Goal: Transaction & Acquisition: Purchase product/service

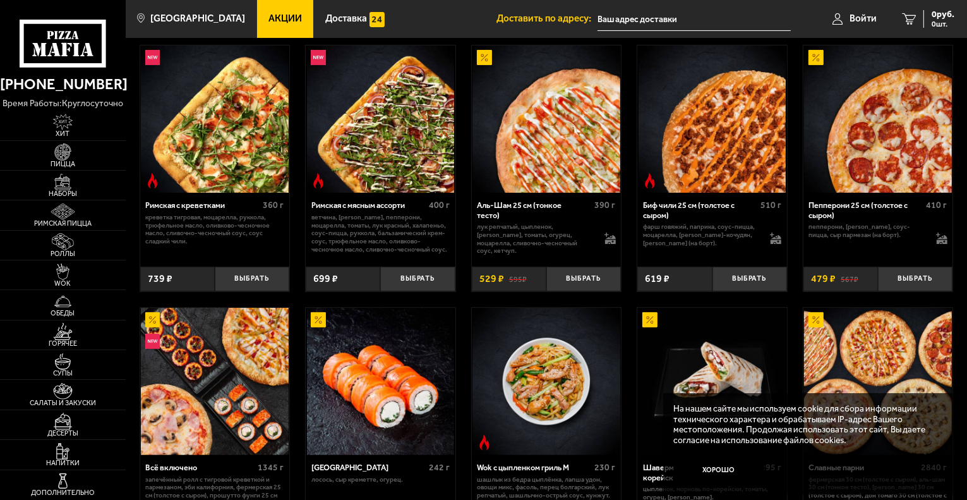
scroll to position [293, 0]
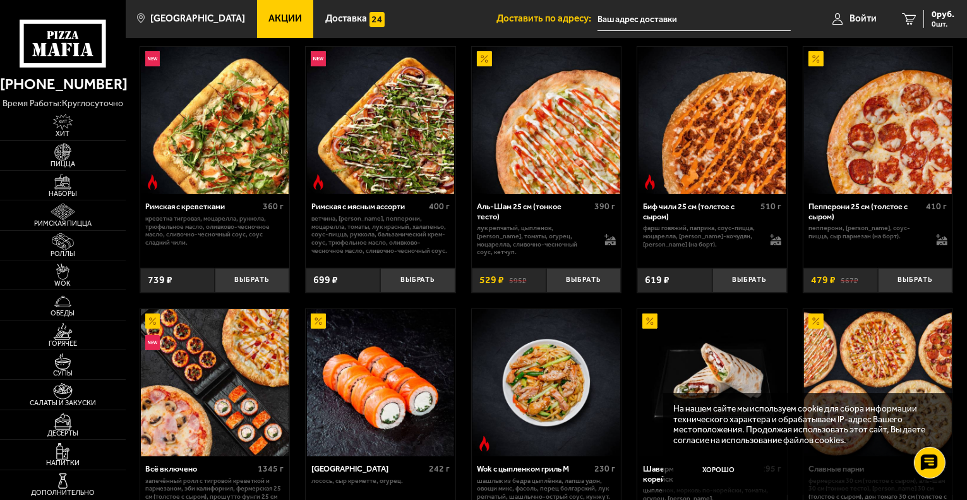
click at [549, 148] on img at bounding box center [547, 121] width 148 height 148
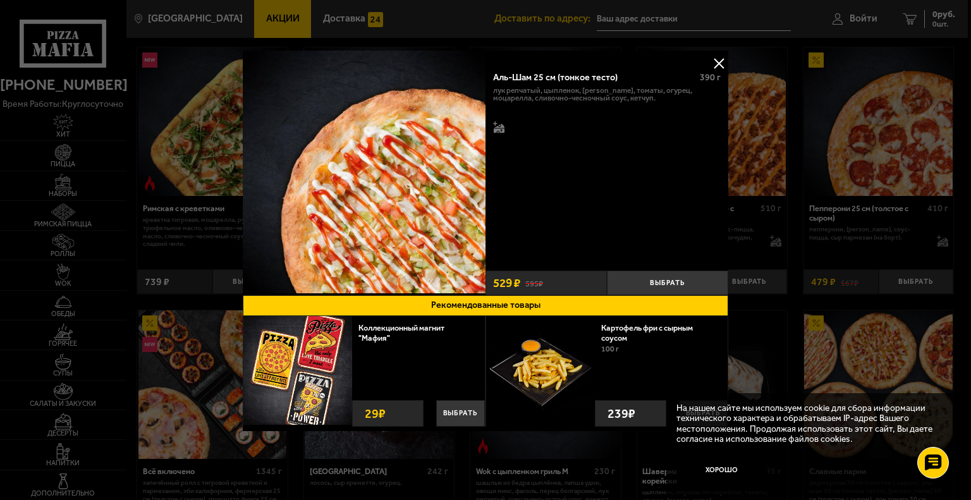
click at [715, 66] on button at bounding box center [718, 63] width 19 height 19
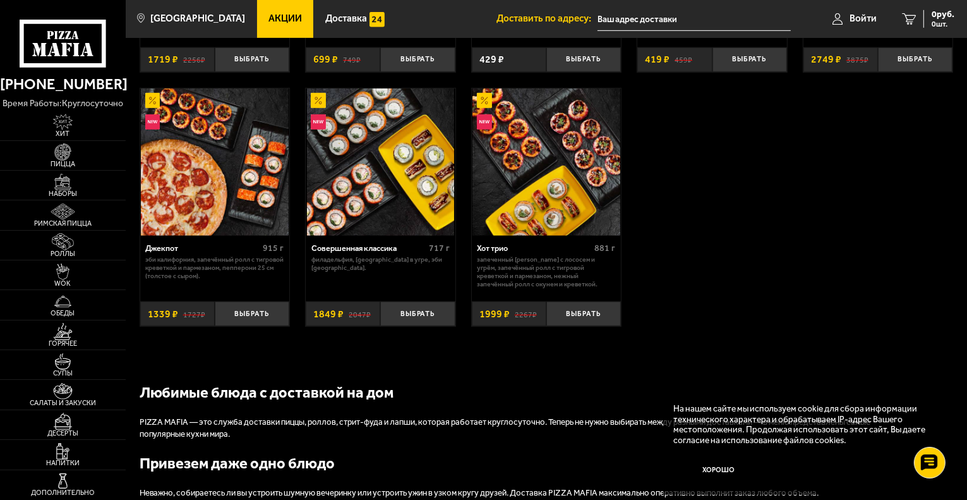
scroll to position [770, 0]
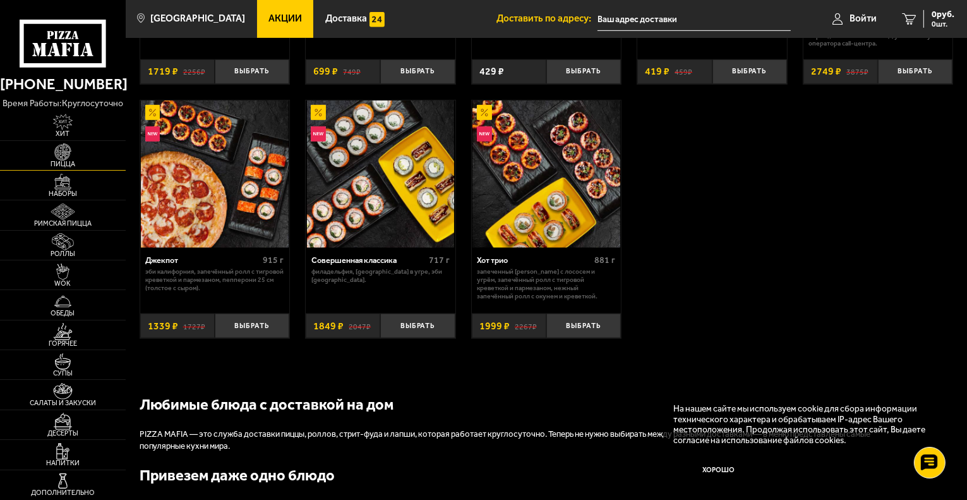
click at [61, 161] on span "Пицца" at bounding box center [63, 164] width 126 height 7
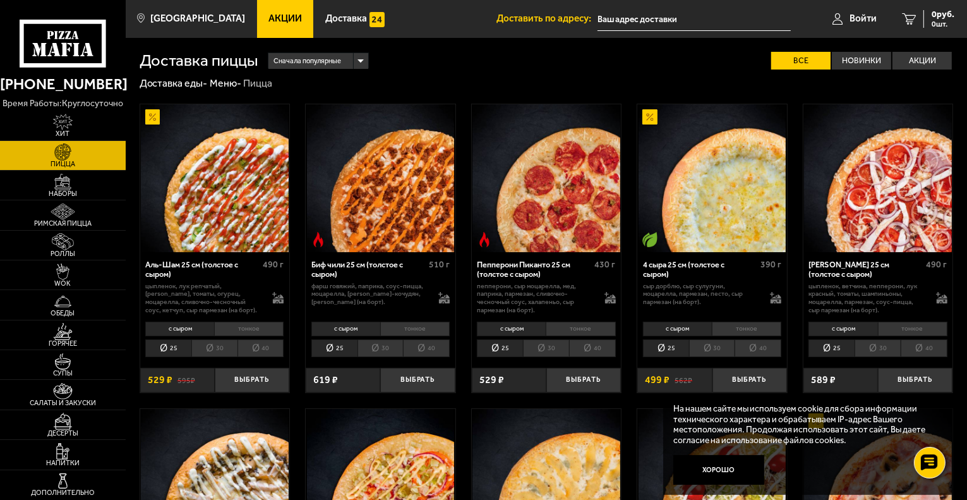
click at [270, 348] on li "40" at bounding box center [261, 348] width 47 height 18
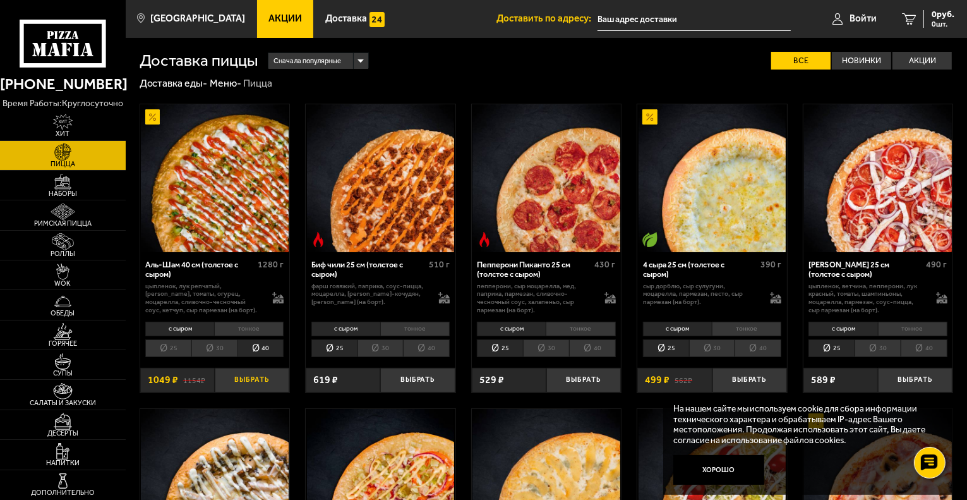
click at [252, 382] on button "Выбрать" at bounding box center [252, 380] width 75 height 25
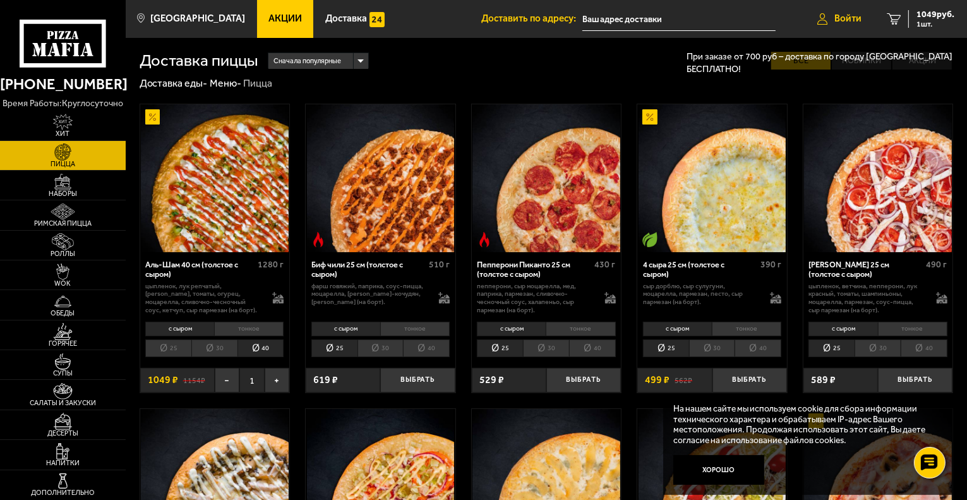
click at [857, 19] on span "Войти" at bounding box center [848, 18] width 27 height 9
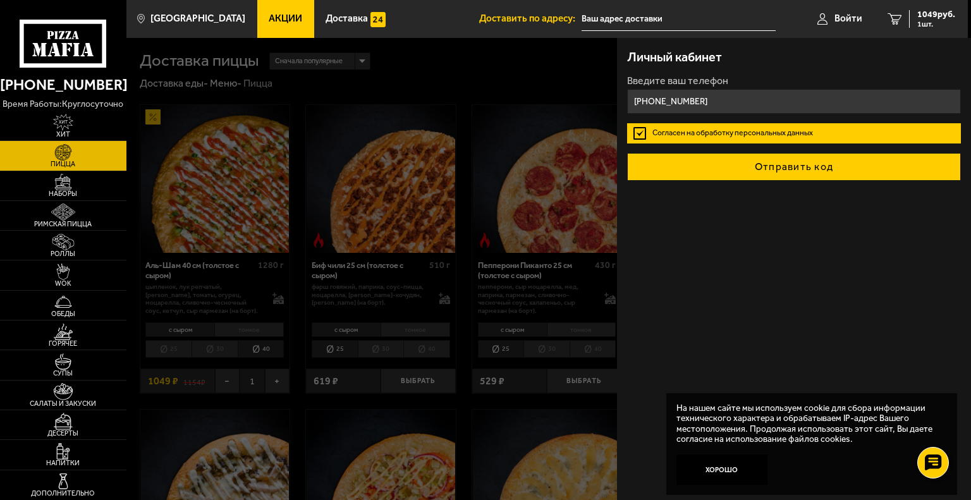
type input "[PHONE_NUMBER]"
click at [832, 167] on button "Отправить код" at bounding box center [794, 167] width 334 height 28
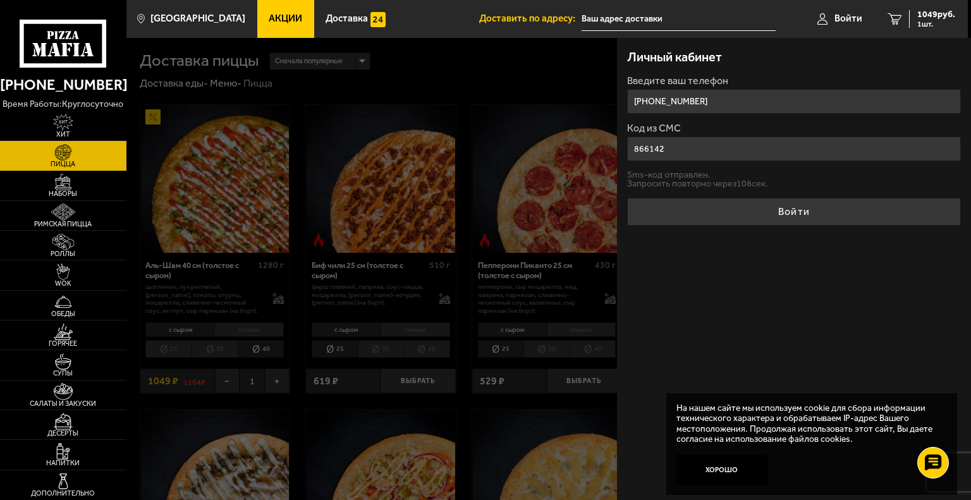
type input "866142"
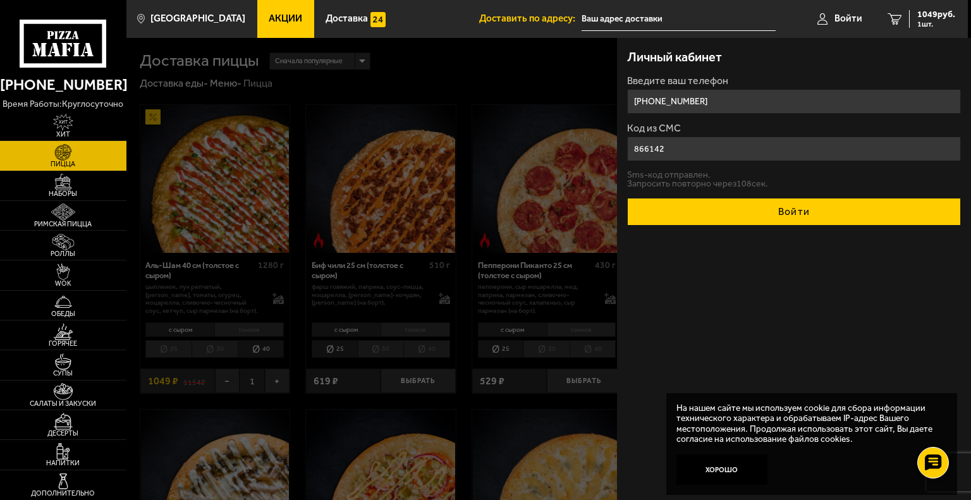
click at [792, 215] on button "Войти" at bounding box center [794, 212] width 334 height 28
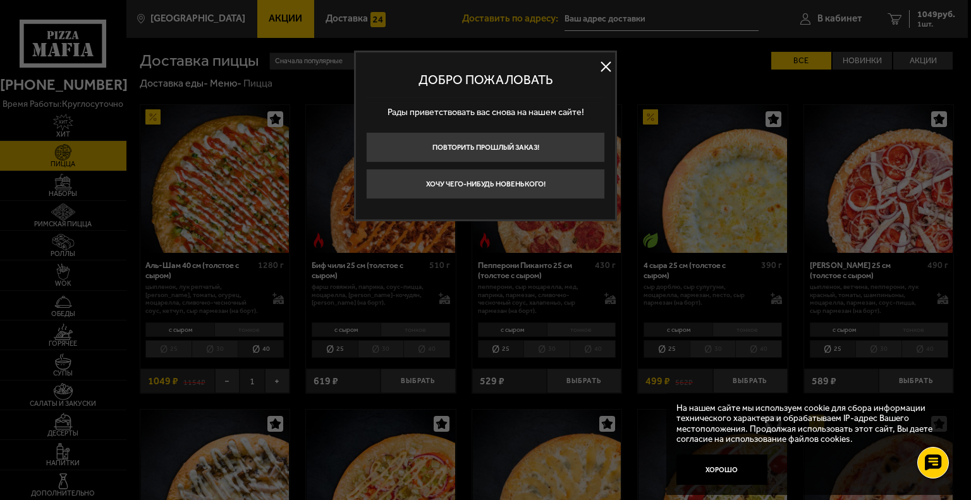
click at [597, 68] on button at bounding box center [605, 67] width 19 height 19
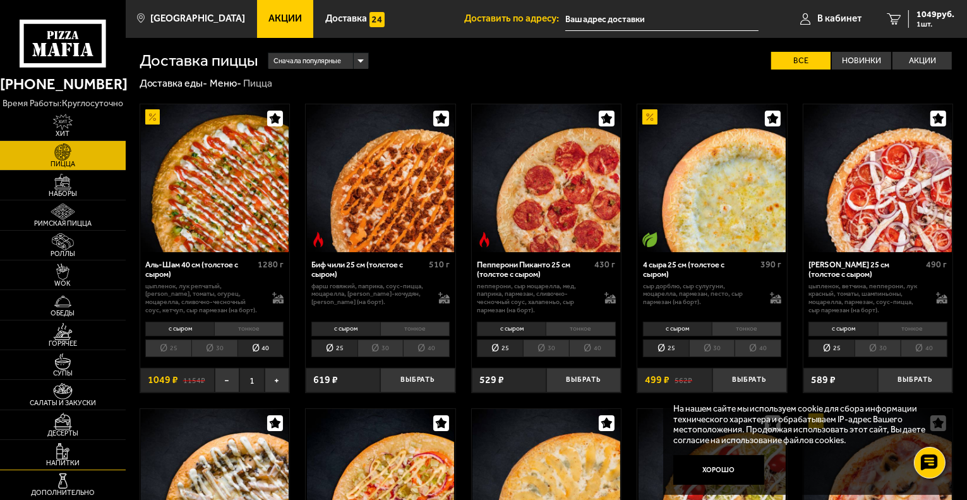
click at [54, 450] on img at bounding box center [63, 451] width 39 height 16
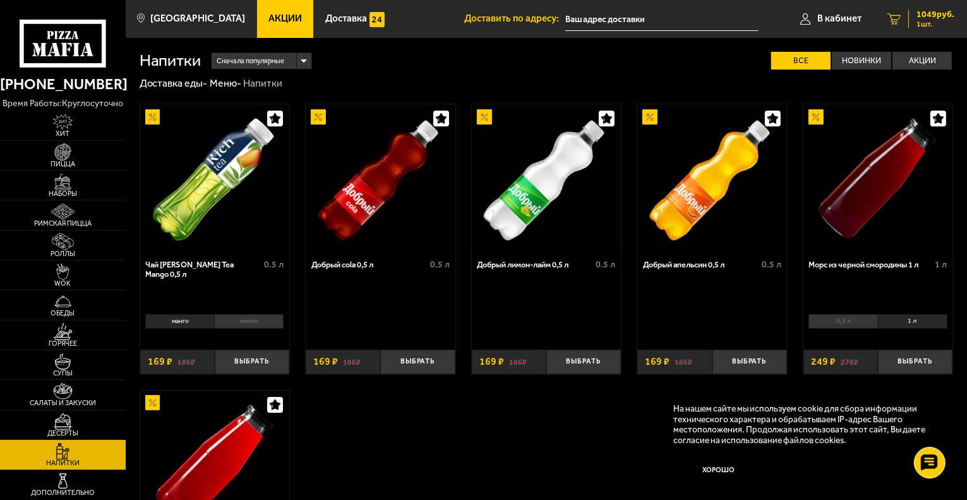
click at [926, 12] on span "1049 руб." at bounding box center [936, 14] width 38 height 9
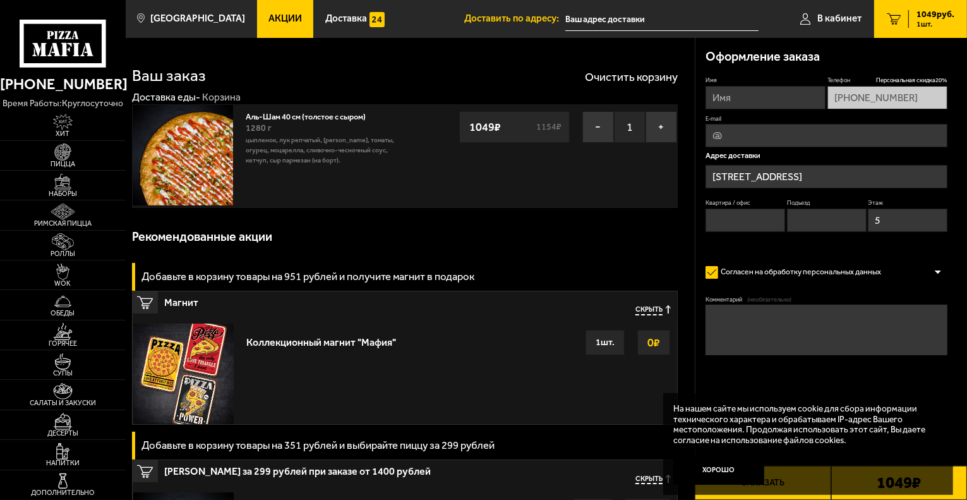
type input "[STREET_ADDRESS]"
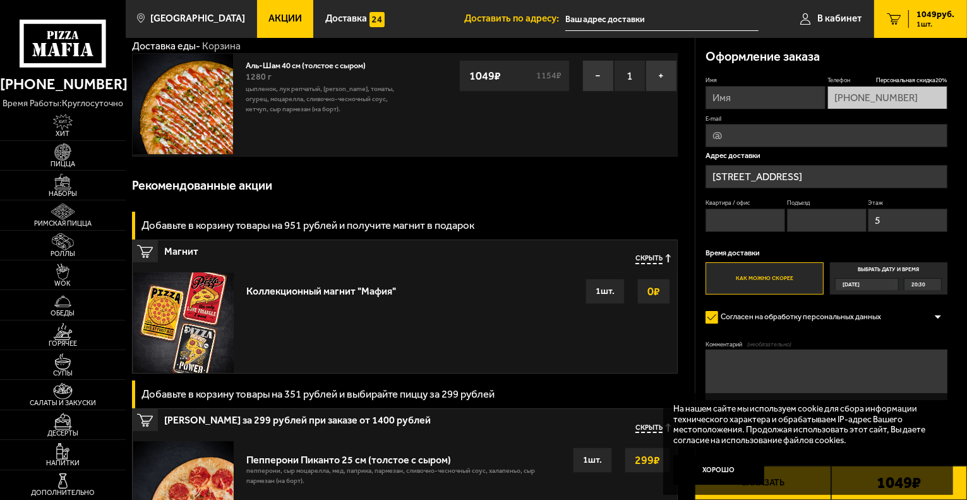
scroll to position [58, 0]
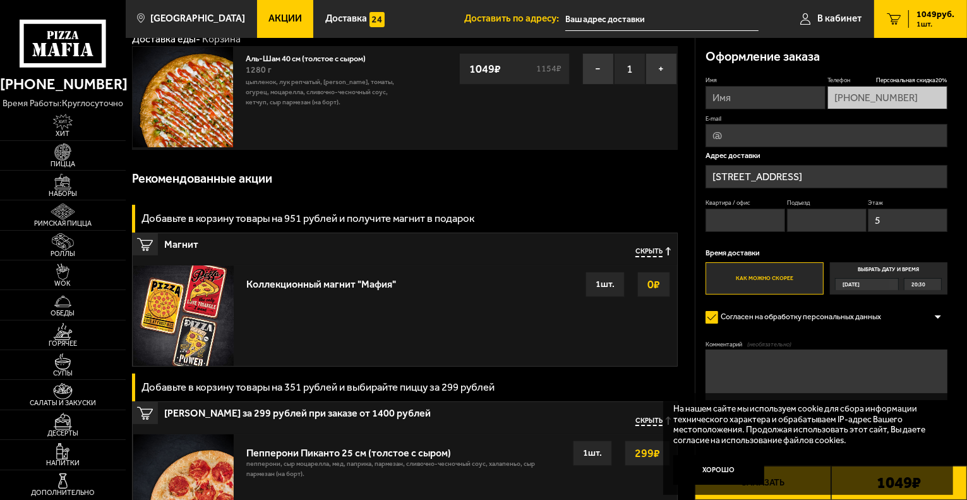
click at [751, 221] on input "Квартира / офис" at bounding box center [746, 220] width 80 height 23
type input "50"
click at [768, 250] on p "Время доставки" at bounding box center [827, 254] width 242 height 8
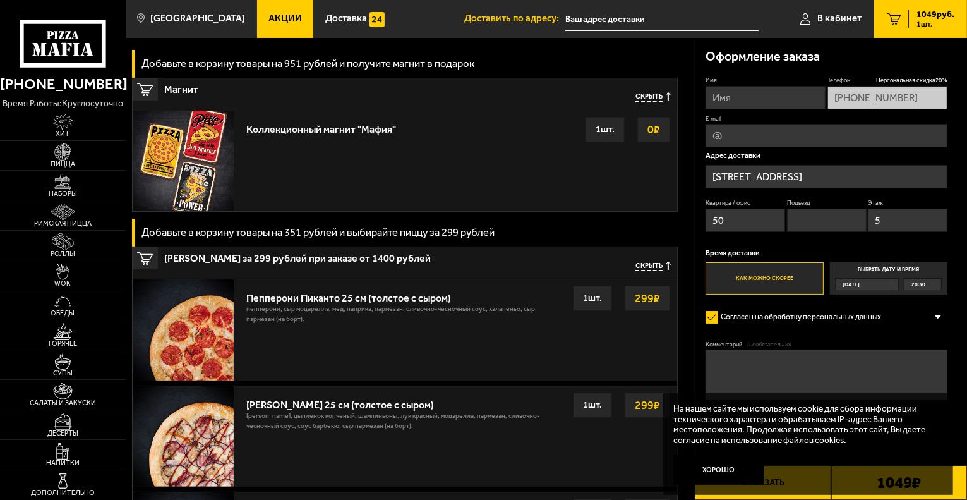
scroll to position [214, 0]
click at [712, 468] on button "Хорошо" at bounding box center [719, 470] width 91 height 30
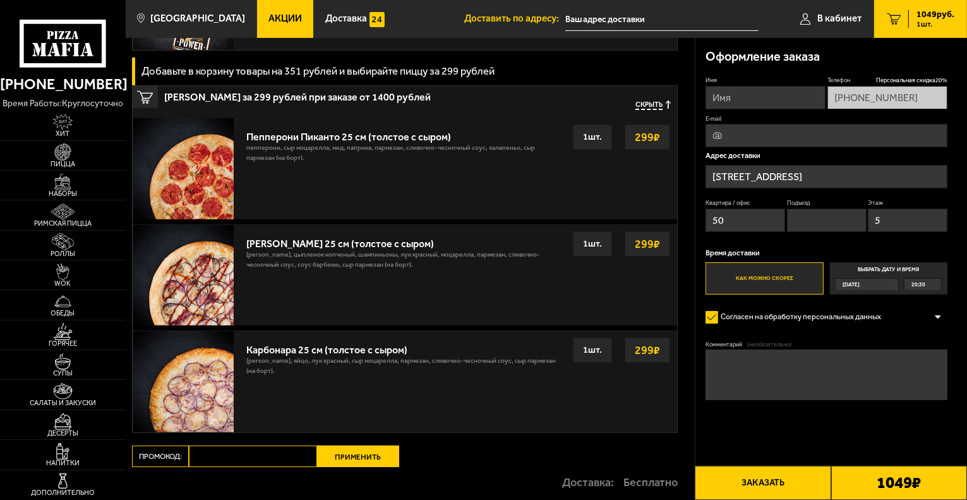
scroll to position [375, 0]
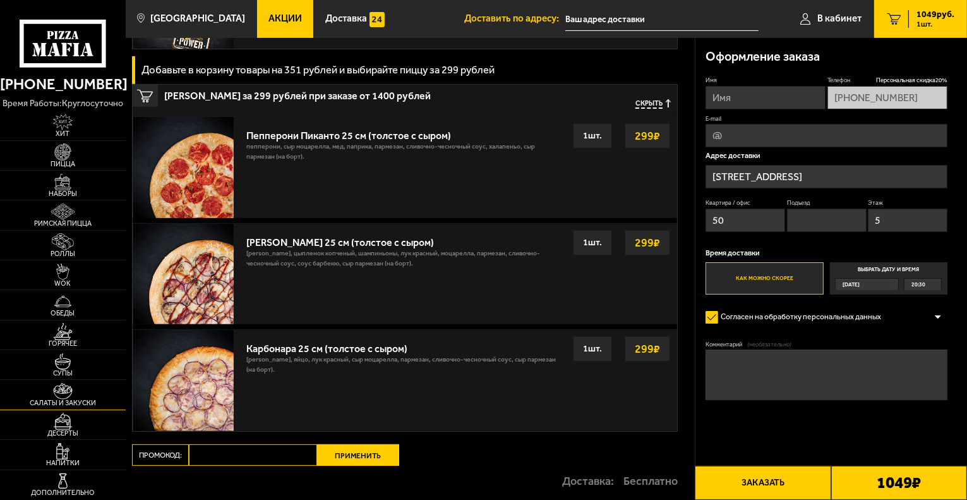
click at [66, 396] on img at bounding box center [63, 391] width 39 height 16
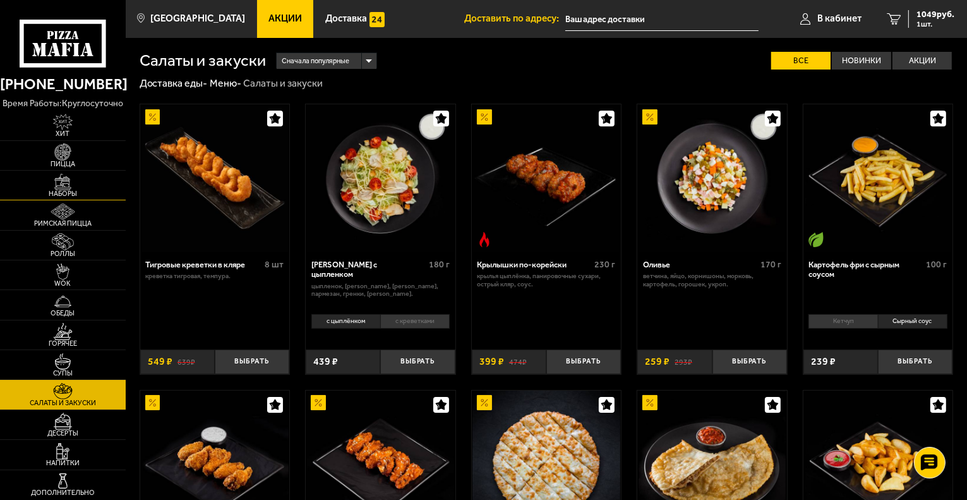
click at [64, 179] on img at bounding box center [63, 182] width 39 height 16
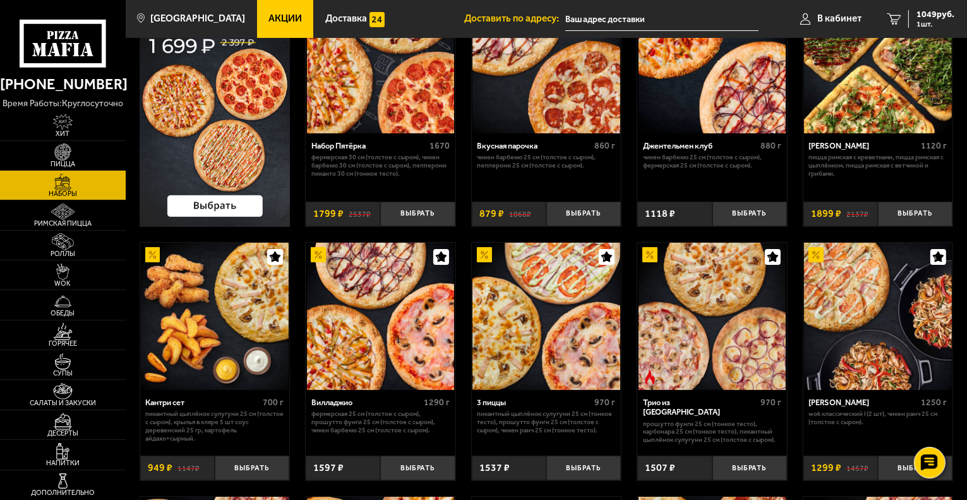
scroll to position [118, 0]
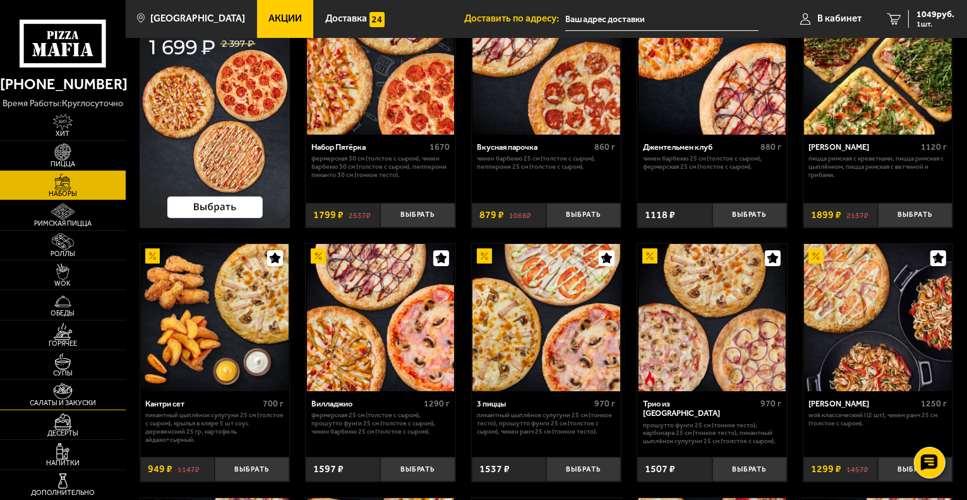
click at [75, 401] on span "Салаты и закуски" at bounding box center [63, 402] width 126 height 7
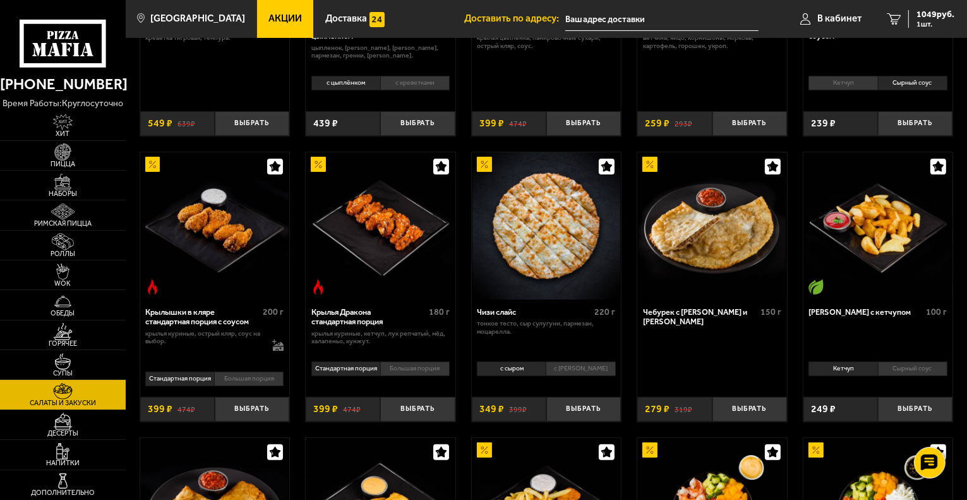
scroll to position [238, 0]
click at [241, 379] on li "Большая порция" at bounding box center [249, 379] width 70 height 15
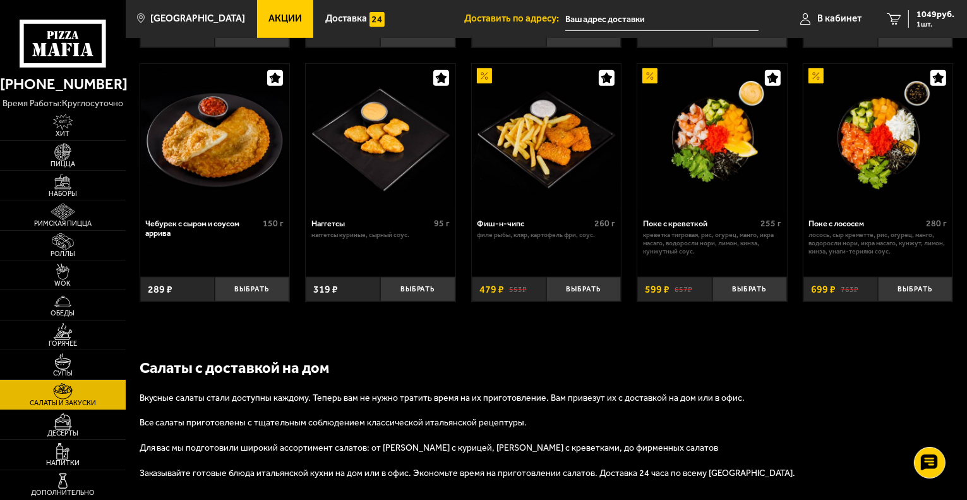
scroll to position [615, 0]
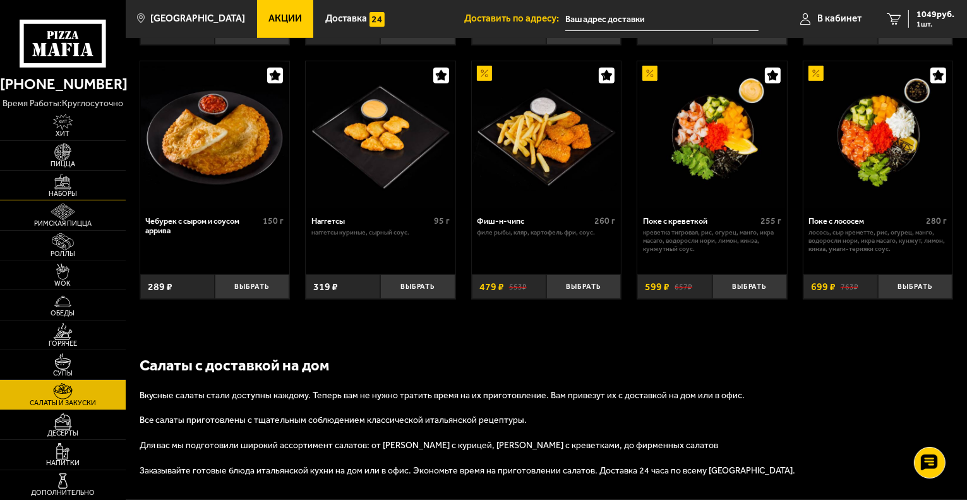
click at [76, 193] on span "Наборы" at bounding box center [63, 193] width 126 height 7
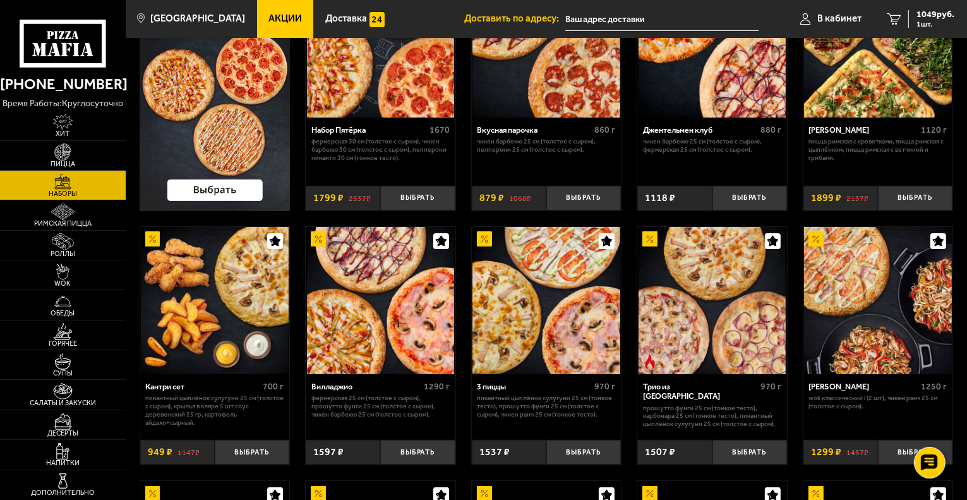
scroll to position [142, 0]
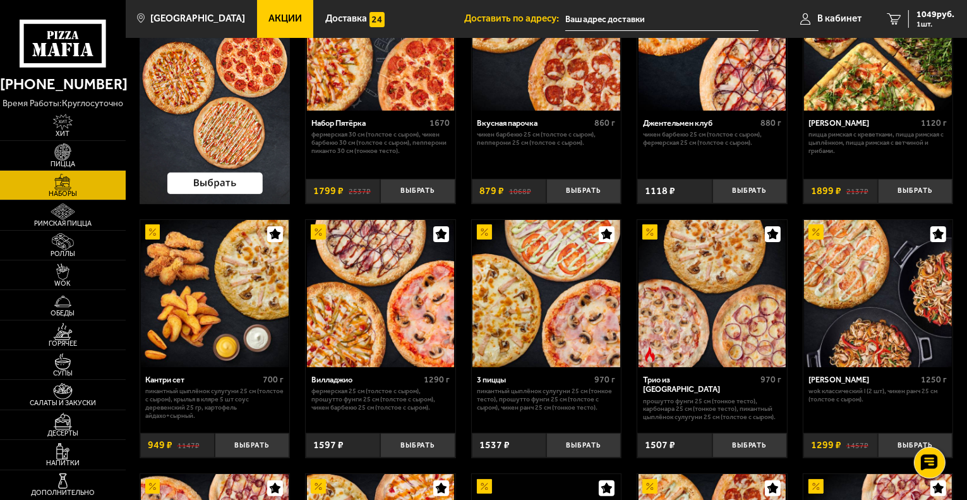
click at [229, 304] on img at bounding box center [215, 294] width 148 height 148
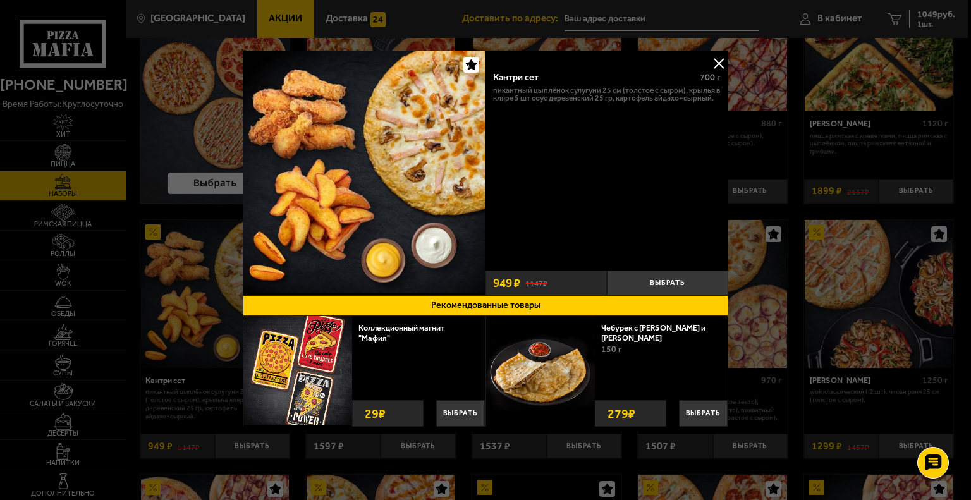
click at [732, 68] on div at bounding box center [485, 250] width 971 height 500
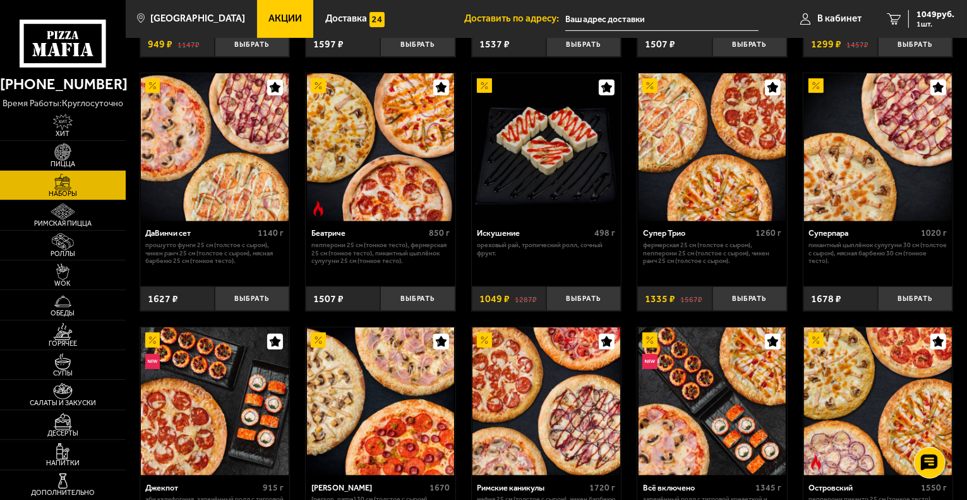
scroll to position [543, 0]
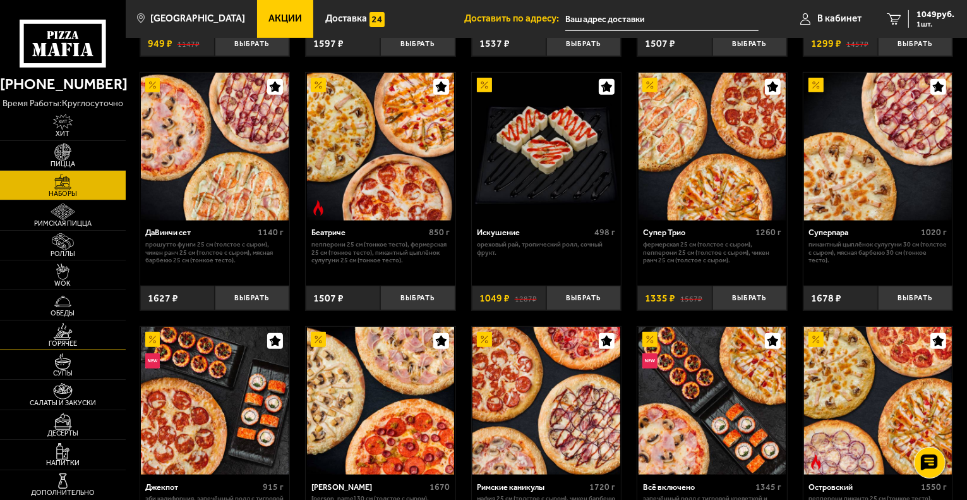
click at [74, 331] on img at bounding box center [63, 331] width 39 height 16
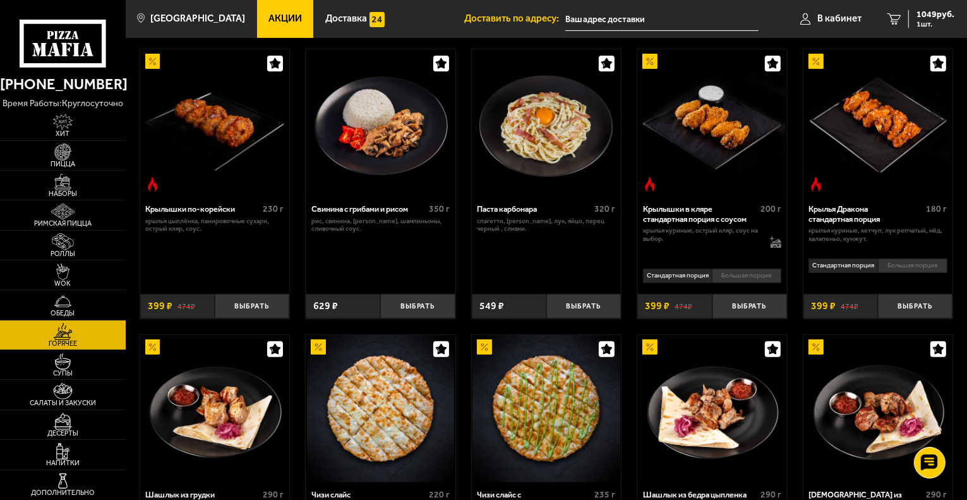
scroll to position [347, 0]
click at [751, 279] on li "Большая порция" at bounding box center [747, 275] width 70 height 15
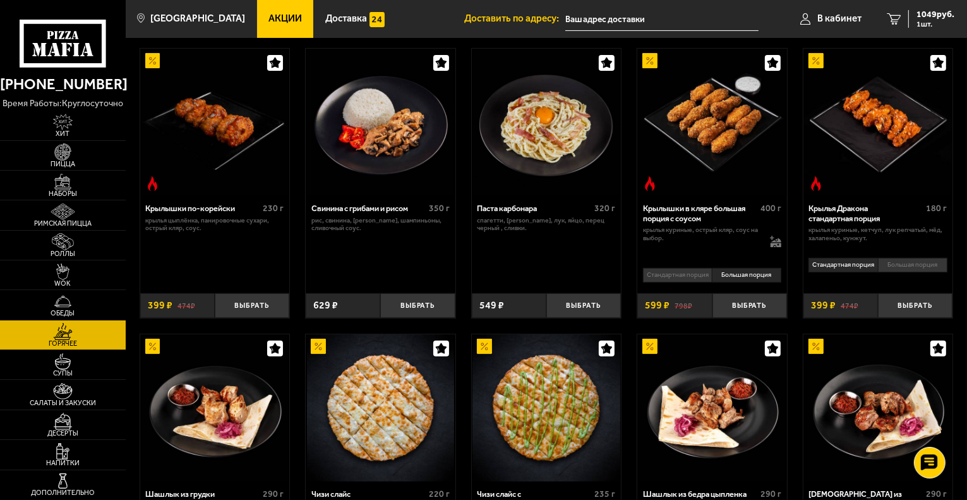
click at [669, 279] on li "Стандартная порция" at bounding box center [677, 275] width 69 height 15
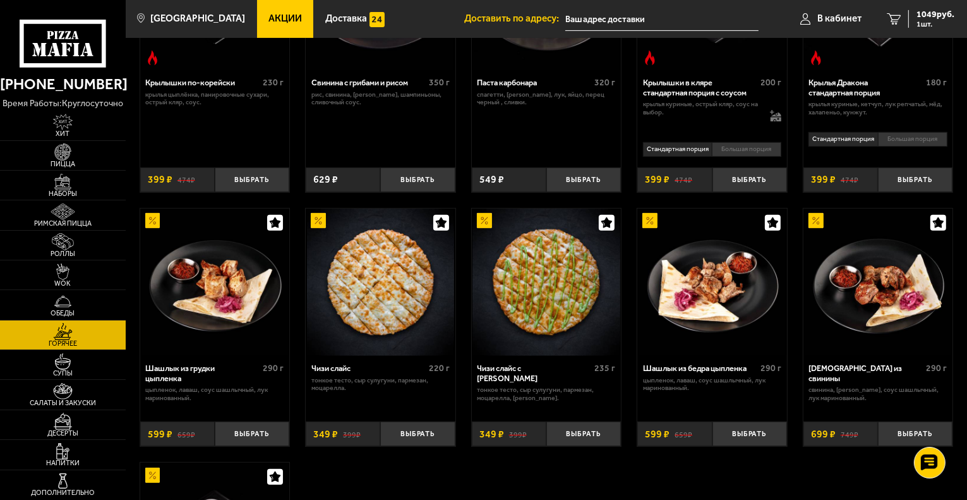
scroll to position [472, 0]
click at [76, 190] on span "Наборы" at bounding box center [63, 193] width 126 height 7
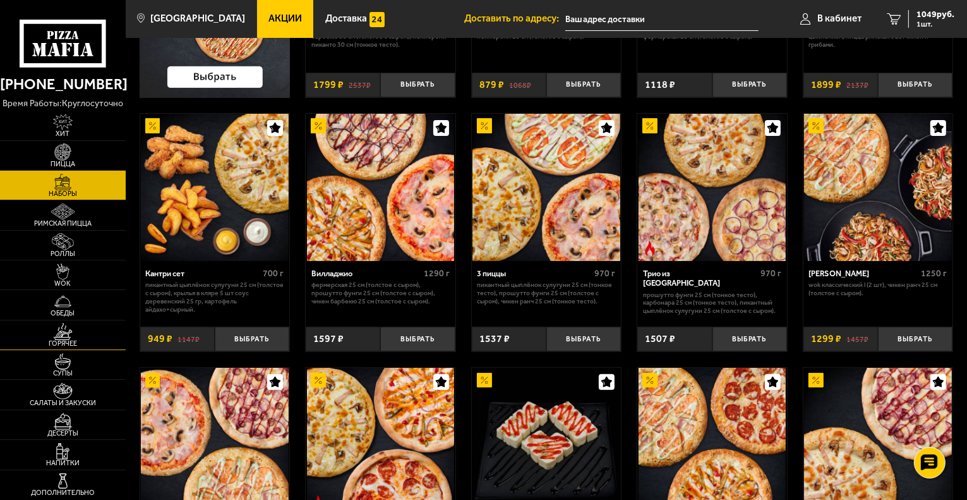
scroll to position [345, 0]
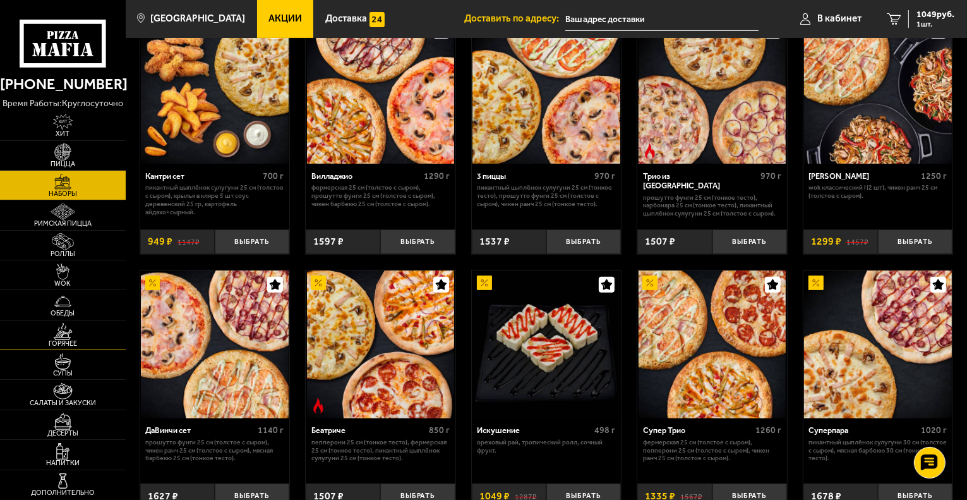
click at [70, 346] on span "Горячее" at bounding box center [63, 343] width 126 height 7
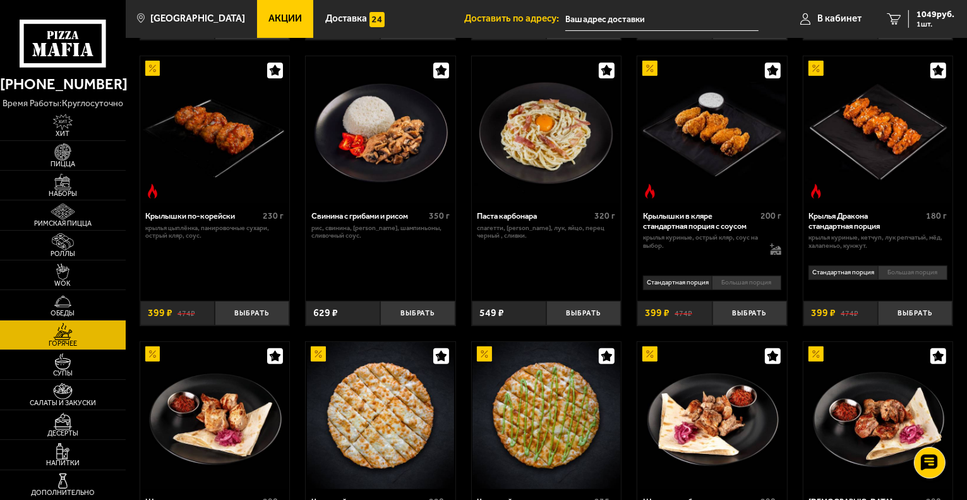
scroll to position [340, 0]
click at [749, 311] on button "Выбрать" at bounding box center [750, 312] width 75 height 25
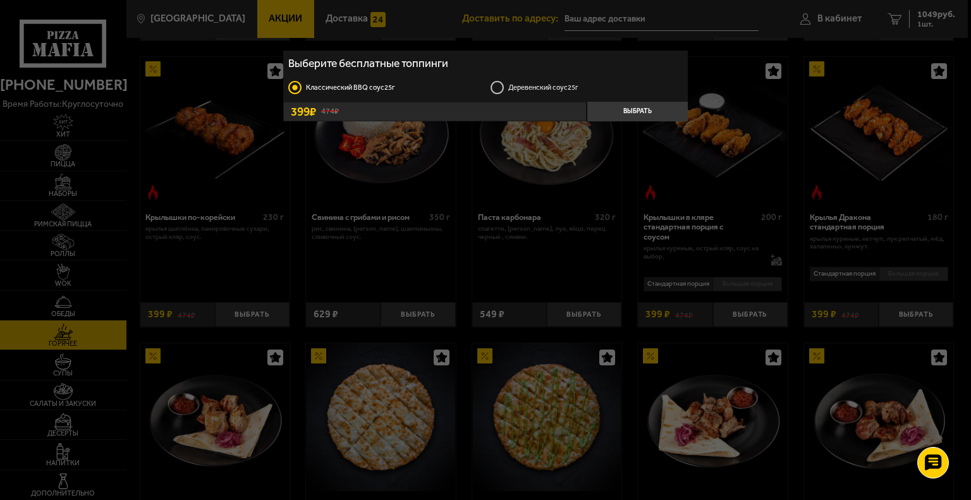
click at [523, 83] on label "Деревенский соус 25г" at bounding box center [586, 87] width 192 height 15
click at [0, 0] on input "Деревенский соус 25г" at bounding box center [0, 0] width 0 height 0
click at [627, 108] on button "Выбрать" at bounding box center [636, 111] width 101 height 19
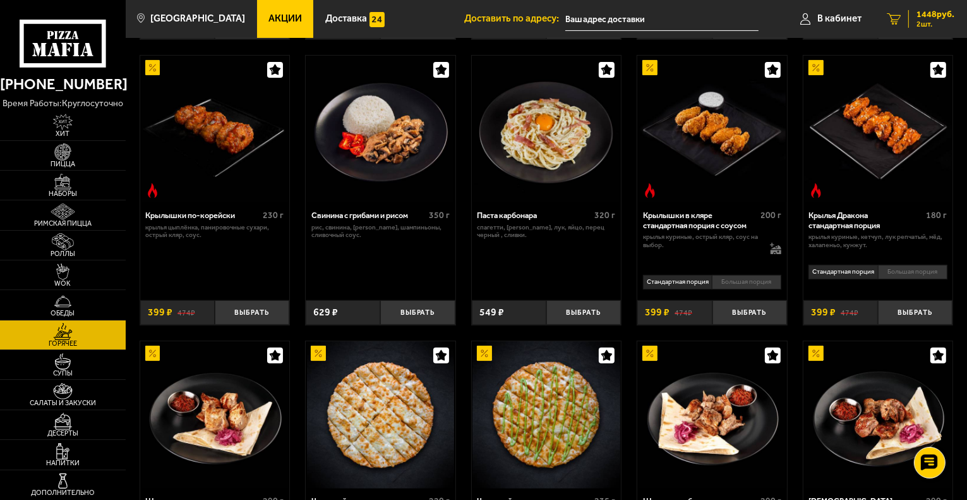
click at [925, 18] on span "1448 руб." at bounding box center [936, 14] width 38 height 9
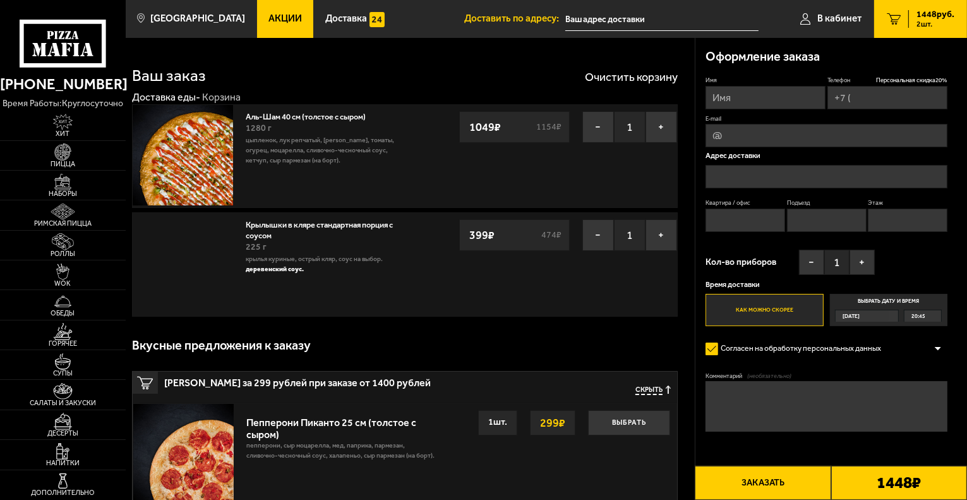
type input "[PHONE_NUMBER]"
type input "[STREET_ADDRESS]"
type input "5"
type input "[STREET_ADDRESS]"
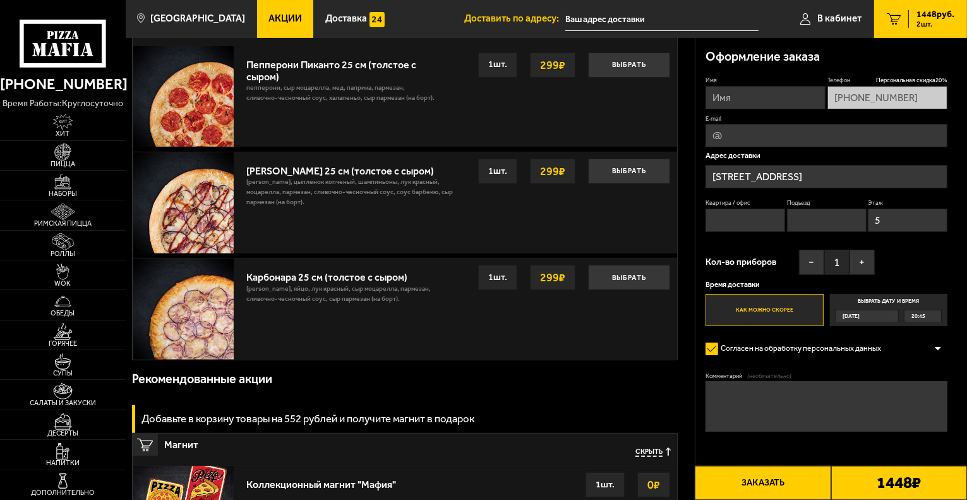
scroll to position [357, 0]
click at [75, 188] on img at bounding box center [63, 182] width 39 height 16
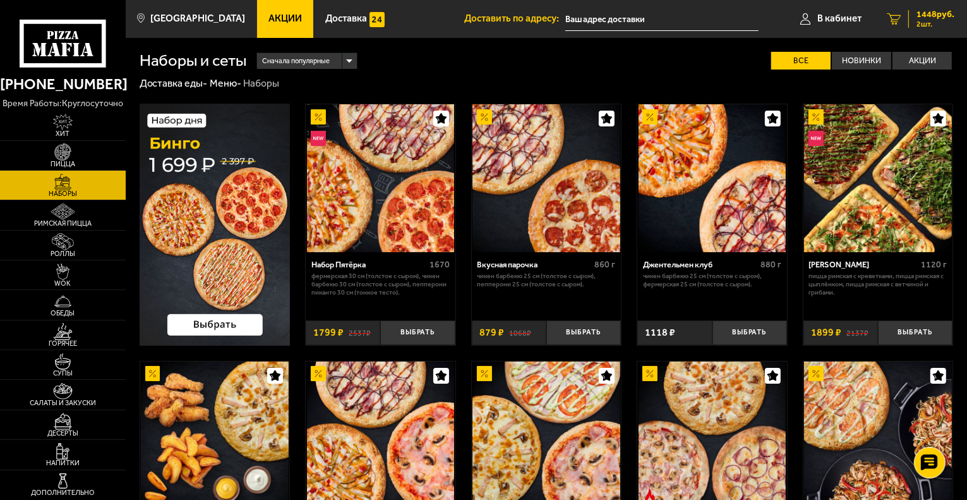
click at [912, 21] on div "1448 руб. 2 шт." at bounding box center [932, 19] width 46 height 18
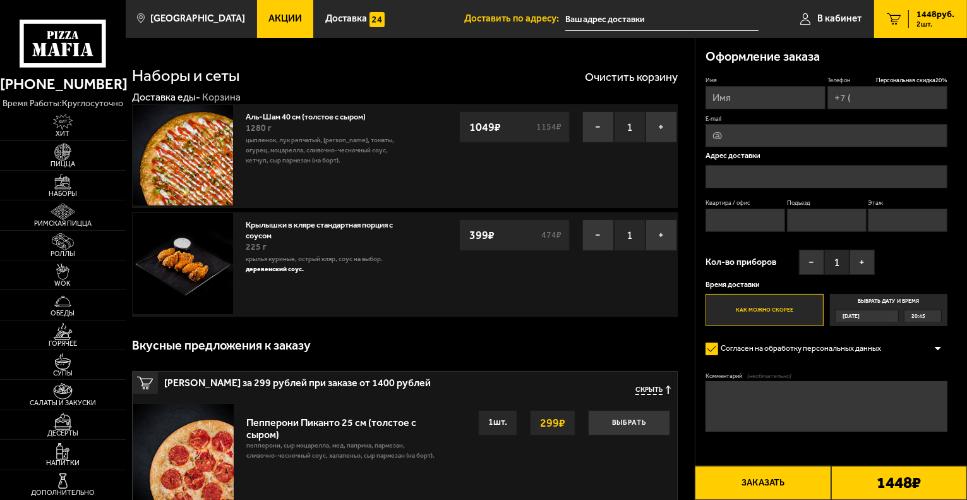
type input "[PHONE_NUMBER]"
type input "[STREET_ADDRESS]"
type input "5"
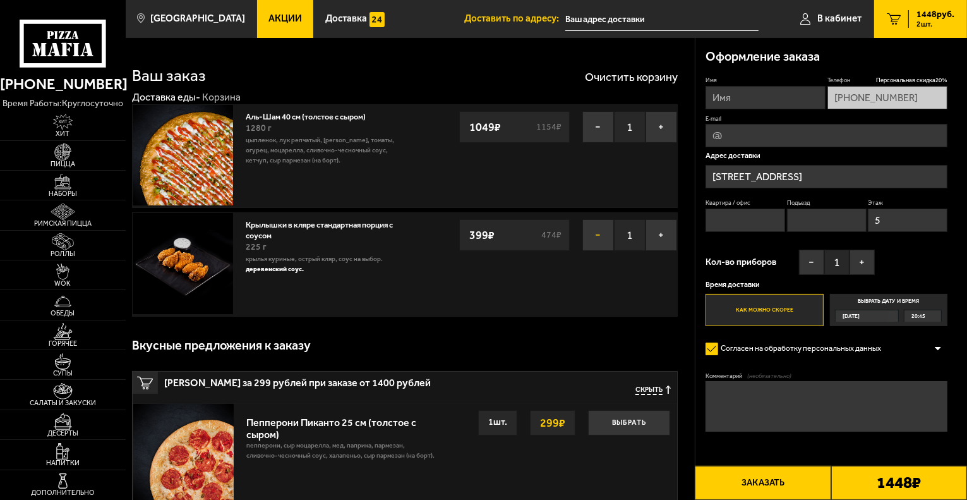
click at [602, 234] on button "−" at bounding box center [599, 235] width 32 height 32
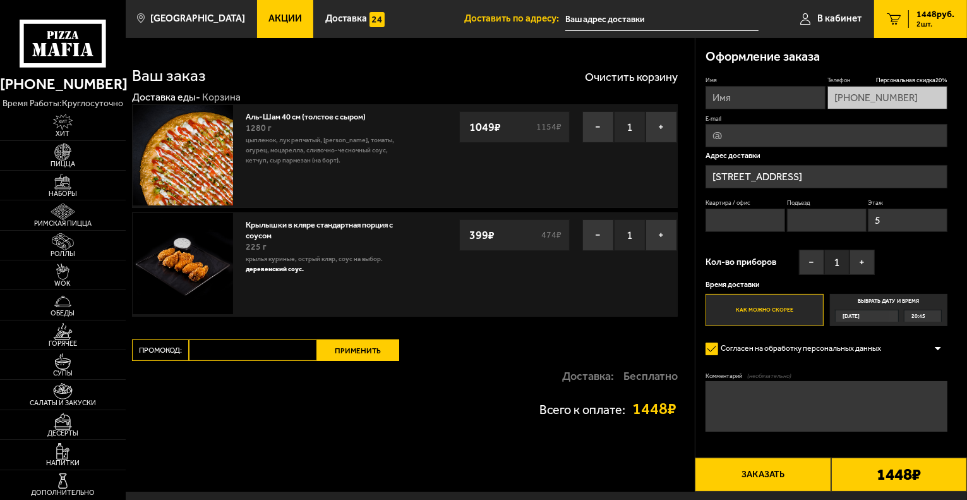
type input "[STREET_ADDRESS]"
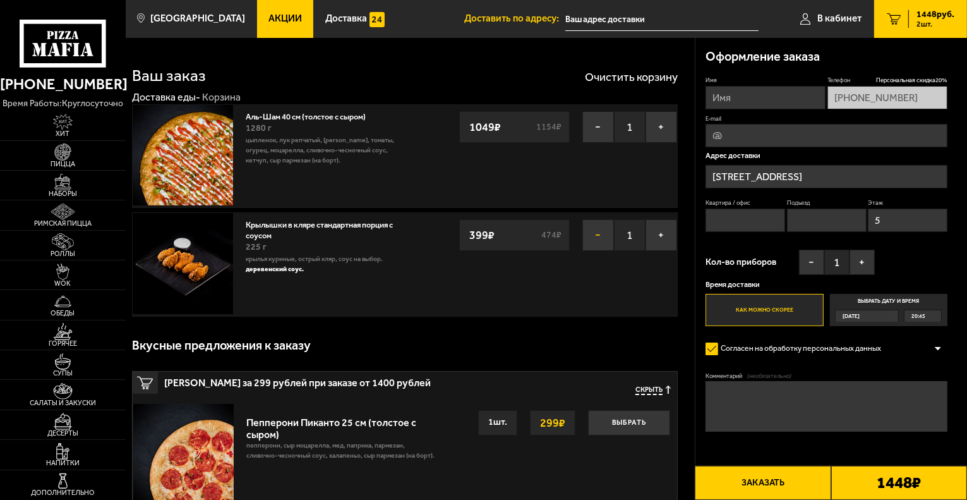
click at [603, 226] on button "−" at bounding box center [599, 235] width 32 height 32
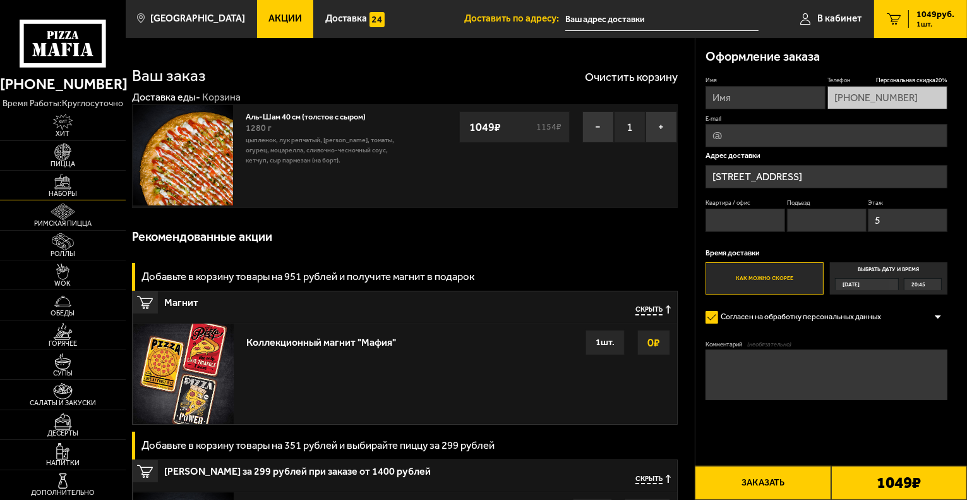
click at [66, 183] on img at bounding box center [63, 182] width 39 height 16
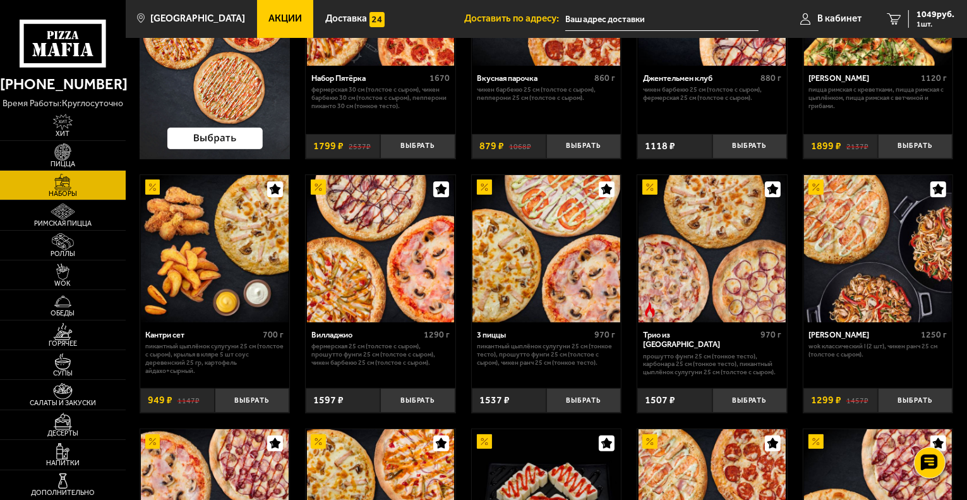
scroll to position [203, 0]
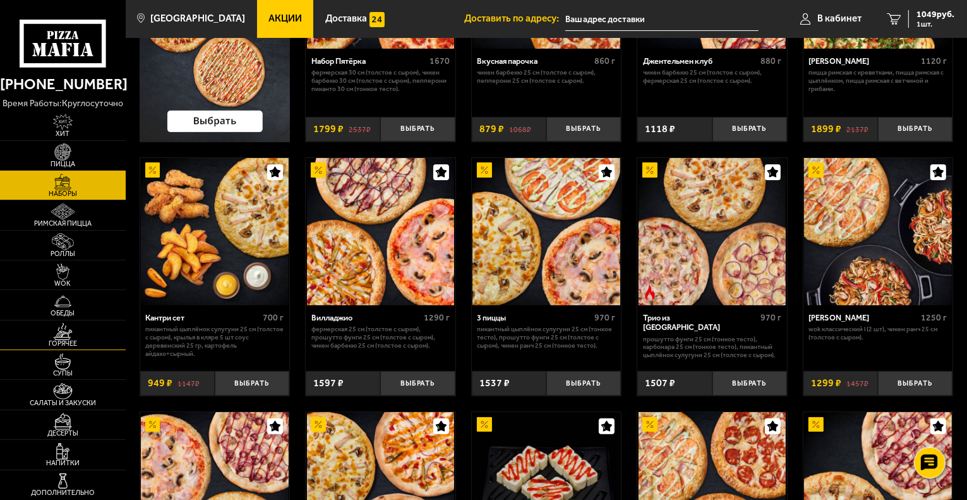
click at [76, 337] on img at bounding box center [63, 331] width 39 height 16
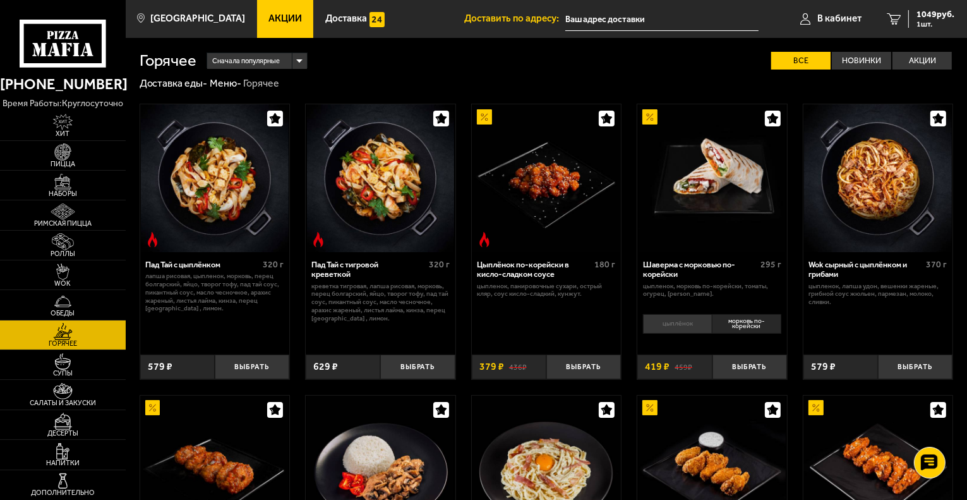
scroll to position [193, 0]
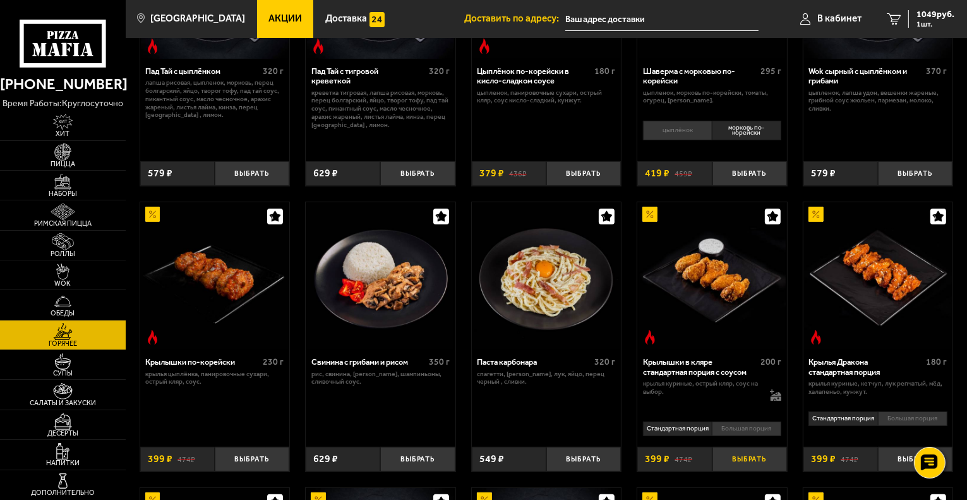
click at [744, 463] on button "Выбрать" at bounding box center [750, 459] width 75 height 25
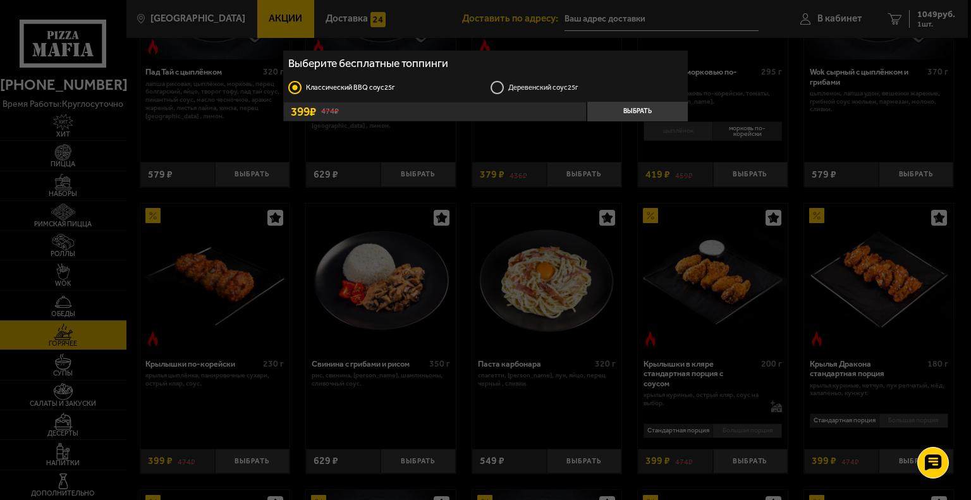
click at [499, 90] on label "Деревенский соус 25г" at bounding box center [586, 87] width 192 height 15
click at [0, 0] on input "Деревенский соус 25г" at bounding box center [0, 0] width 0 height 0
click at [630, 112] on button "Выбрать" at bounding box center [636, 111] width 101 height 19
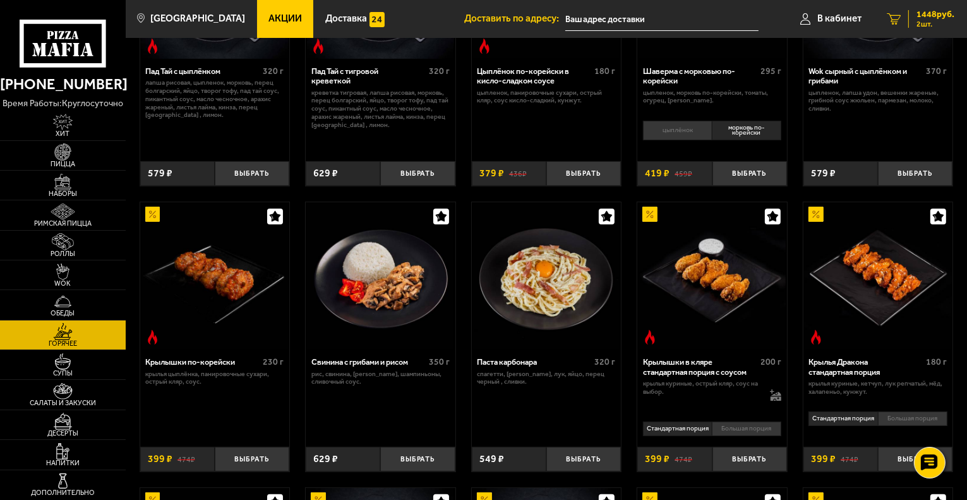
click at [938, 16] on span "1448 руб." at bounding box center [936, 14] width 38 height 9
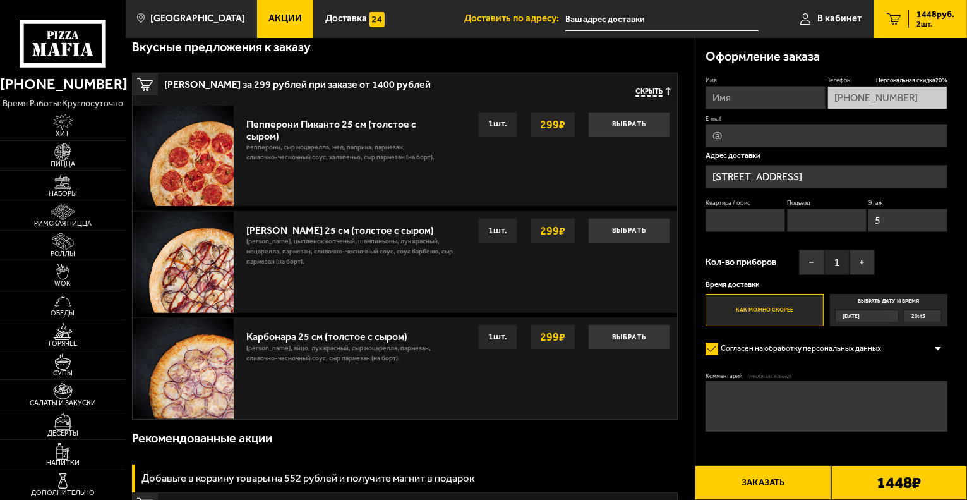
scroll to position [299, 0]
click at [627, 236] on button "Выбрать" at bounding box center [629, 229] width 82 height 25
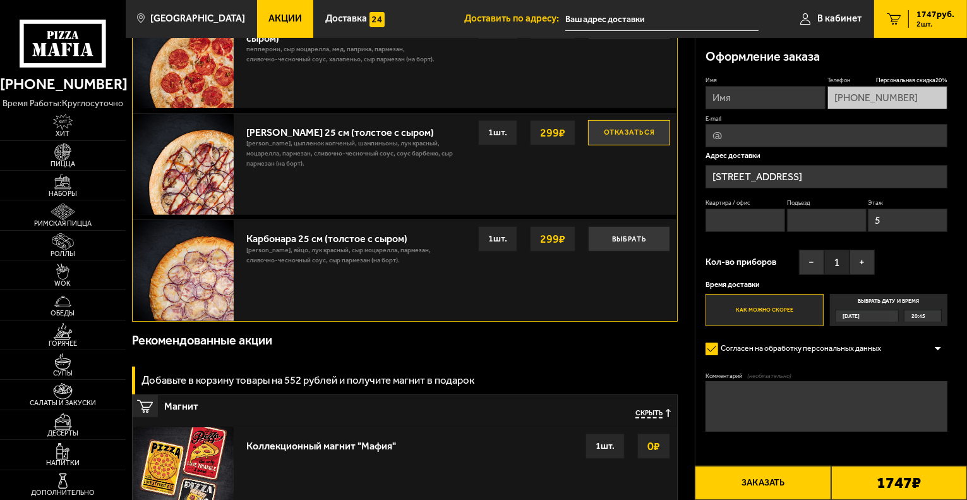
scroll to position [402, 0]
click at [756, 477] on button "Заказать" at bounding box center [763, 483] width 136 height 34
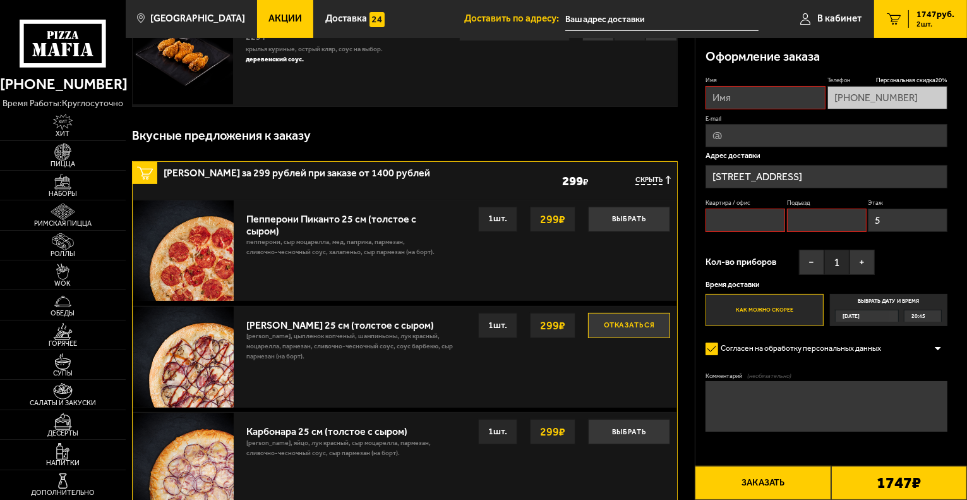
scroll to position [107, 0]
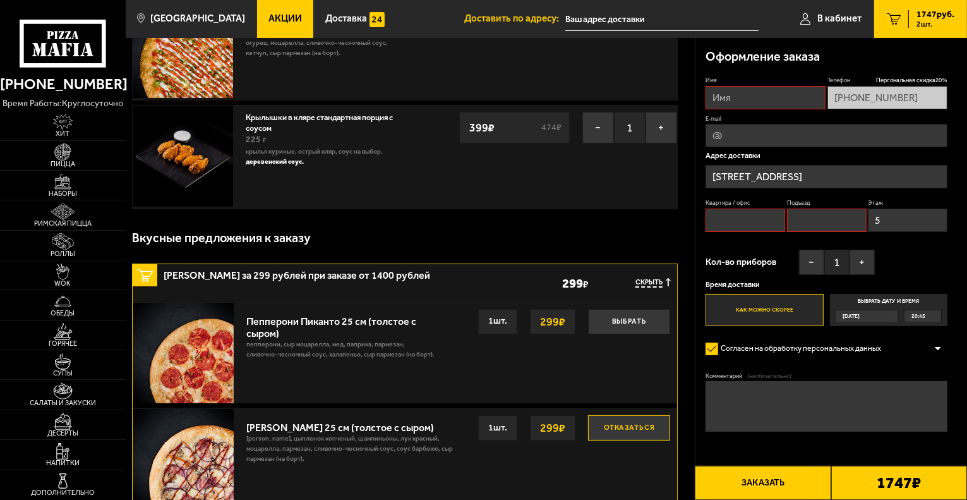
click at [768, 102] on input "Имя" at bounding box center [766, 97] width 120 height 23
type input "[PERSON_NAME]"
click at [737, 222] on input "Квартира / офис" at bounding box center [746, 220] width 80 height 23
type input "50"
click at [840, 219] on input "Подъезд" at bounding box center [827, 220] width 80 height 23
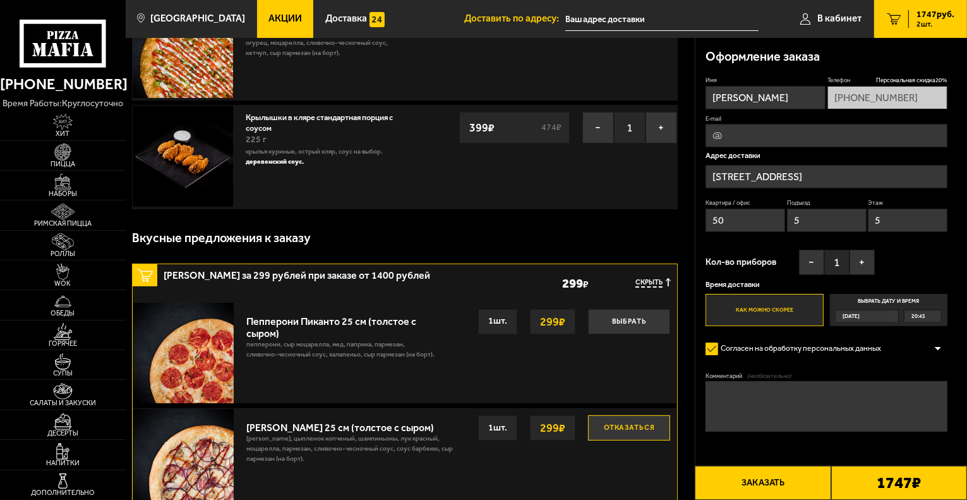
type input "5"
click at [910, 257] on div "Имя [PERSON_NAME] Телефон Персональная скидка 20 % [PHONE_NUMBER] E-mail Адрес …" at bounding box center [827, 201] width 242 height 250
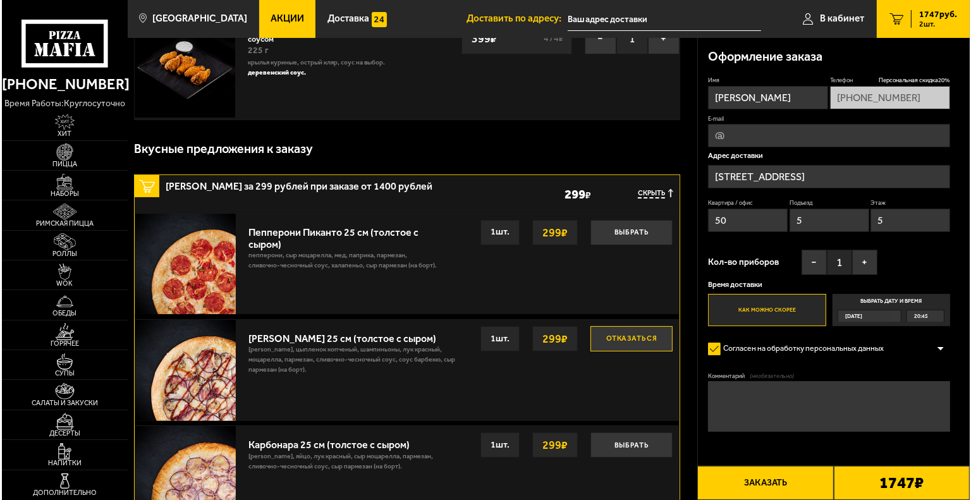
scroll to position [198, 0]
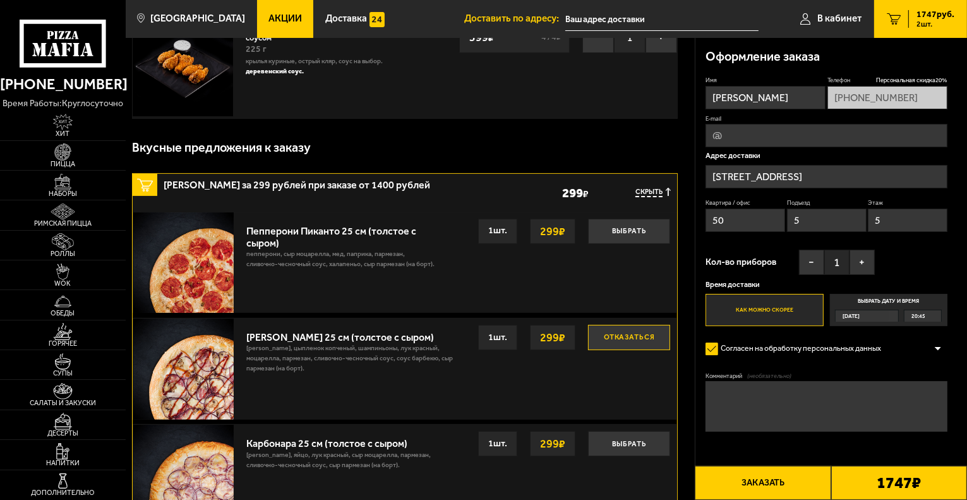
click at [761, 482] on button "Заказать" at bounding box center [763, 483] width 136 height 34
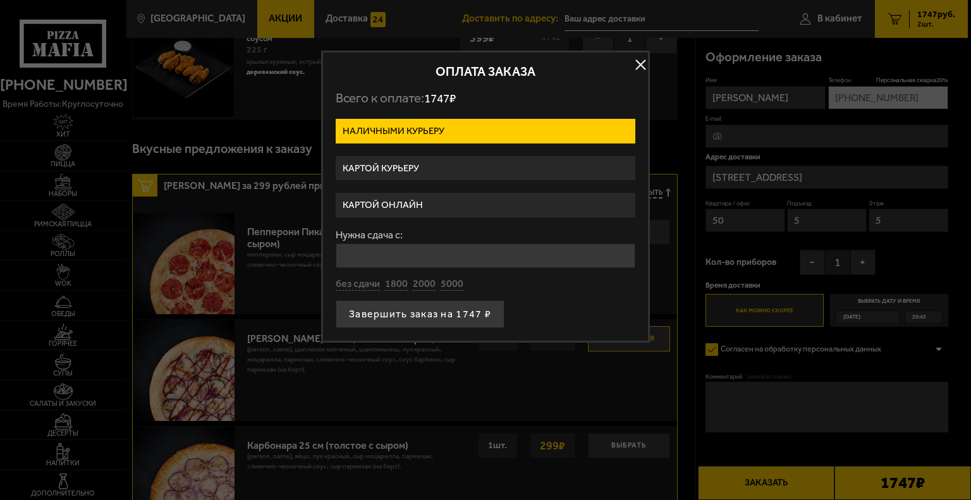
click at [425, 164] on label "Картой курьеру" at bounding box center [486, 168] width 300 height 25
click at [0, 0] on input "Картой курьеру" at bounding box center [0, 0] width 0 height 0
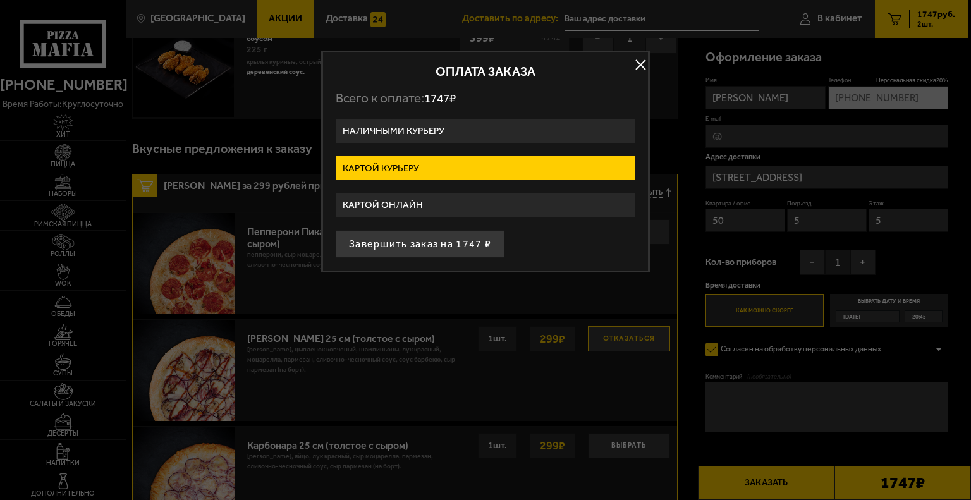
click at [418, 200] on label "Картой онлайн" at bounding box center [486, 205] width 300 height 25
click at [0, 0] on input "Картой онлайн" at bounding box center [0, 0] width 0 height 0
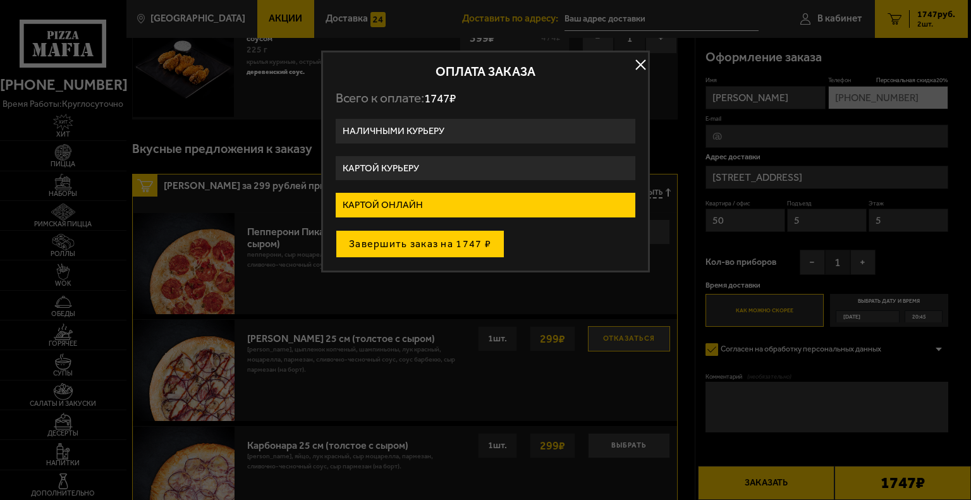
click at [442, 243] on button "Завершить заказ на 1747 ₽" at bounding box center [420, 244] width 169 height 28
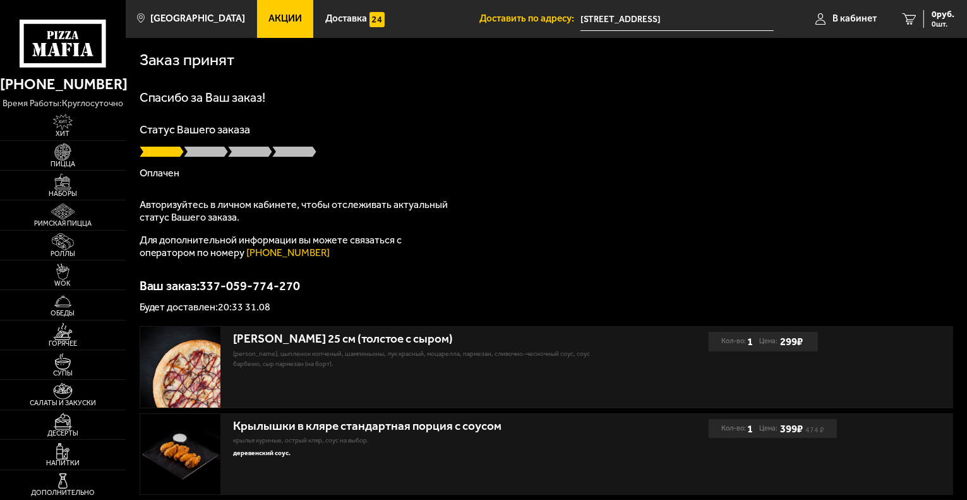
scroll to position [205, 0]
